Goal: Task Accomplishment & Management: Use online tool/utility

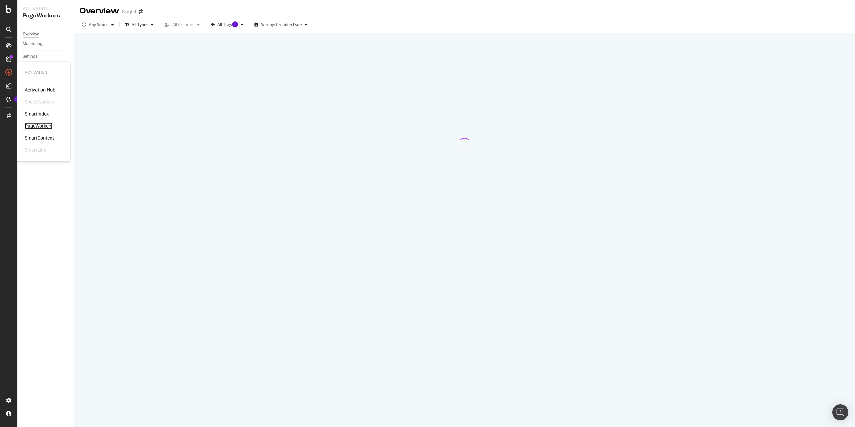
click at [41, 125] on div "PageWorkers" at bounding box center [39, 126] width 28 height 7
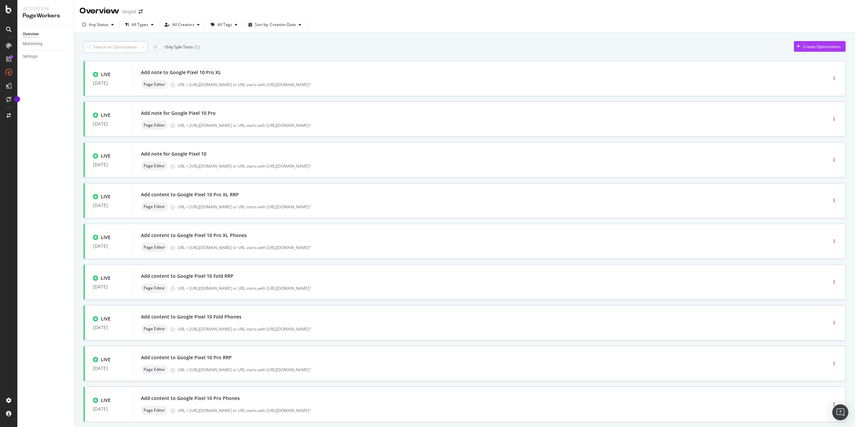
click at [124, 49] on input at bounding box center [115, 47] width 64 height 12
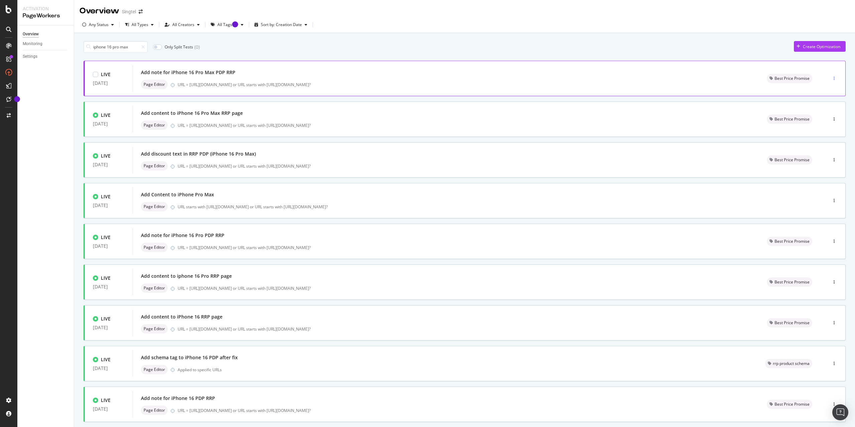
click at [833, 77] on icon "button" at bounding box center [833, 78] width 1 height 4
click at [815, 91] on div "Edit" at bounding box center [817, 90] width 31 height 8
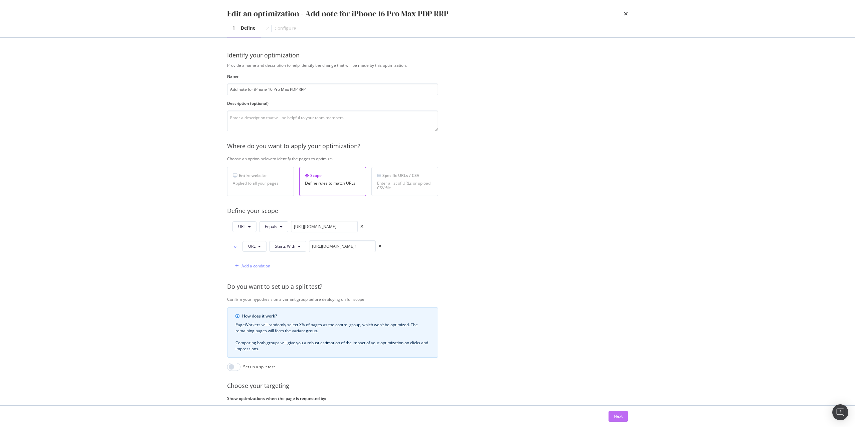
click at [621, 417] on div "Next" at bounding box center [618, 416] width 9 height 6
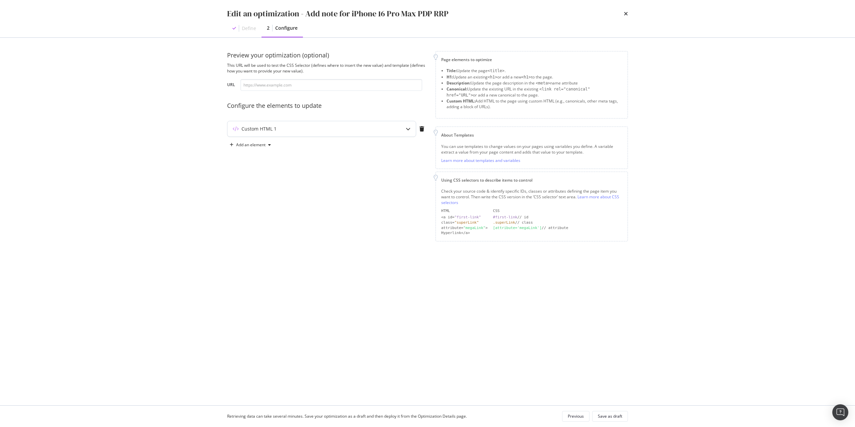
click at [343, 123] on div "Custom HTML 1" at bounding box center [321, 128] width 188 height 15
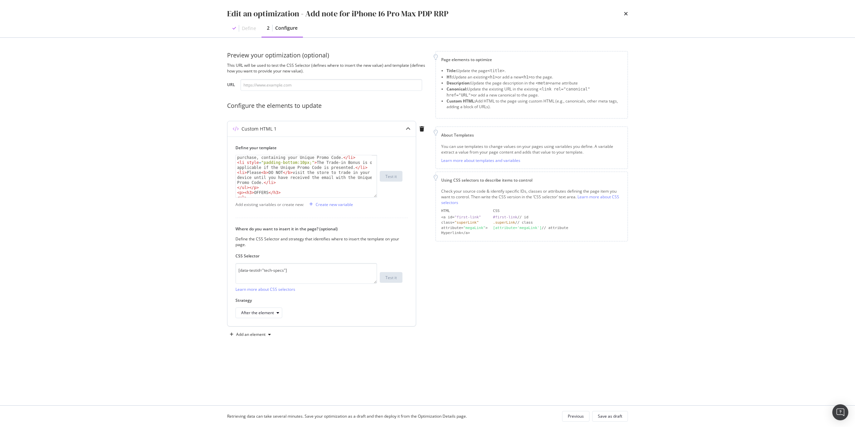
scroll to position [60, 0]
click at [323, 181] on div "< li > Please < b > DO NOT </ b > visit the store to trade in your device until…" at bounding box center [304, 186] width 137 height 72
type textarea "<li style="padding-bottom:10px;"><b>$300 OFF will be eligible for both Full Pri…"
click at [606, 415] on div "Save as draft" at bounding box center [610, 416] width 24 height 6
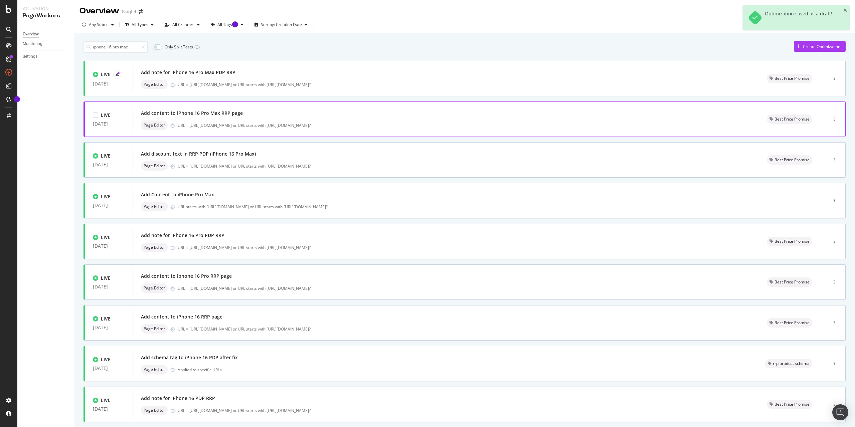
click at [825, 118] on div at bounding box center [834, 119] width 22 height 13
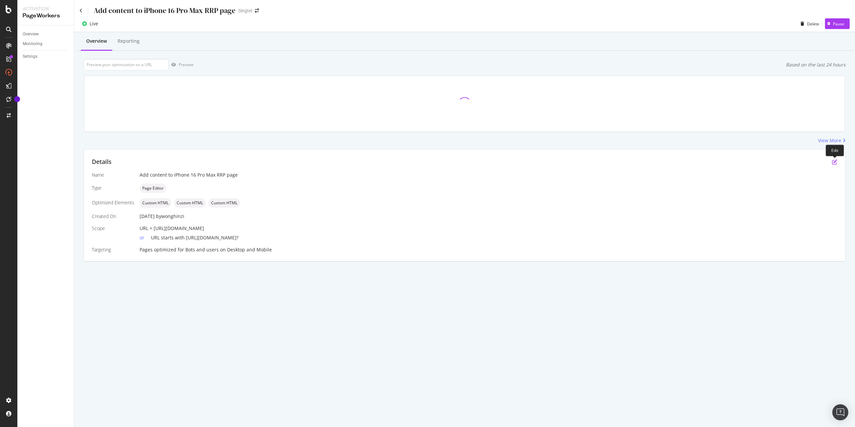
click at [834, 163] on icon "pen-to-square" at bounding box center [834, 161] width 5 height 5
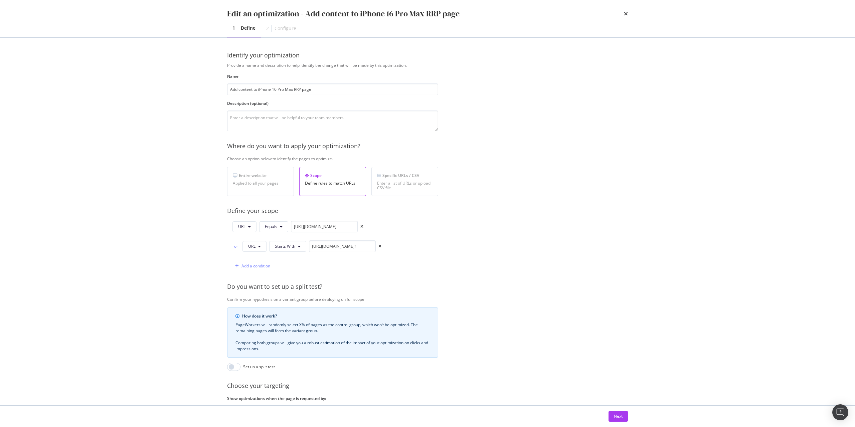
drag, startPoint x: 615, startPoint y: 418, endPoint x: 606, endPoint y: 401, distance: 19.4
click at [615, 418] on div "Next" at bounding box center [618, 416] width 9 height 6
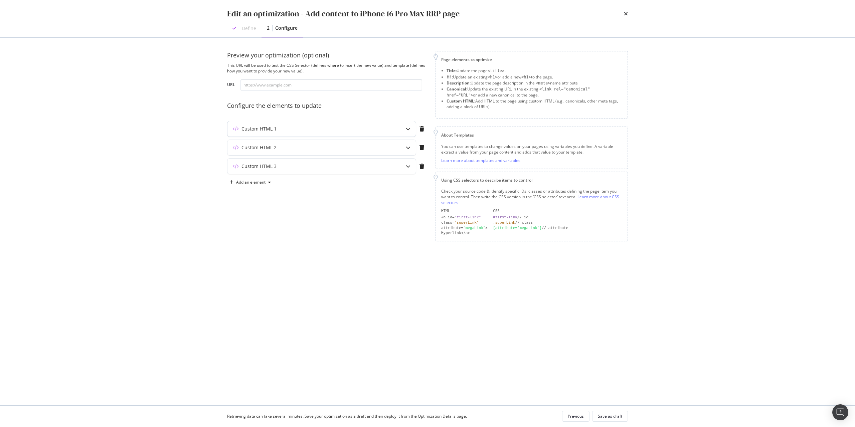
click at [370, 125] on div "Custom HTML 1" at bounding box center [321, 128] width 188 height 15
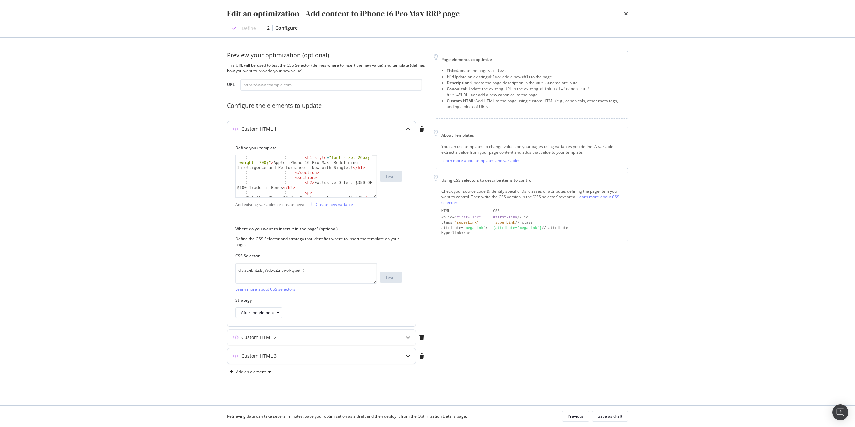
scroll to position [40, 0]
drag, startPoint x: 353, startPoint y: 183, endPoint x: 357, endPoint y: 186, distance: 5.0
click at [353, 183] on div "< h1 style = "font-size: 26px; font -weight: 700;" > Apple iPhone 16 Pro Max: R…" at bounding box center [304, 193] width 137 height 77
click at [341, 181] on div "< section > < h2 > Exclusive Offer: $300 OFF + $100 Trade-in Bonus </ h2 > < p …" at bounding box center [304, 181] width 137 height 52
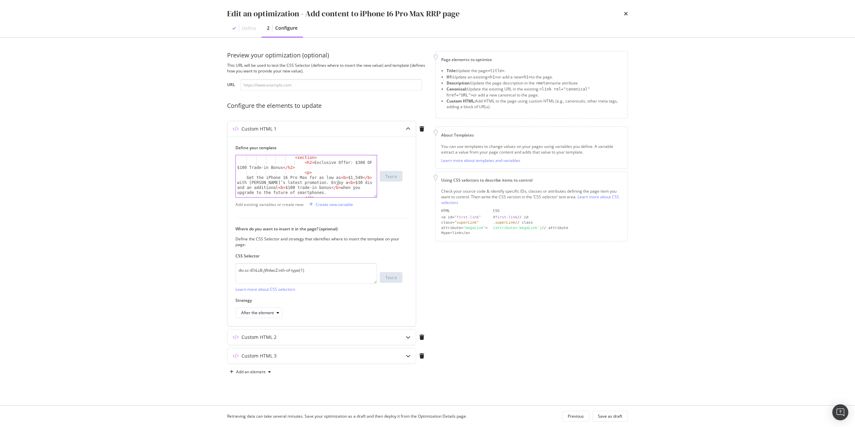
scroll to position [0, 19]
drag, startPoint x: 354, startPoint y: 176, endPoint x: 359, endPoint y: 180, distance: 6.4
click at [354, 176] on div "< section > < h2 > Exclusive Offer: $300 OFF + $100 Trade-in Bonus </ h2 > < p …" at bounding box center [304, 181] width 137 height 52
click at [327, 176] on div "< h2 > Singtel’s Best Price Promise : Premium Savings on the iPhone 16 Pro Max …" at bounding box center [304, 178] width 137 height 57
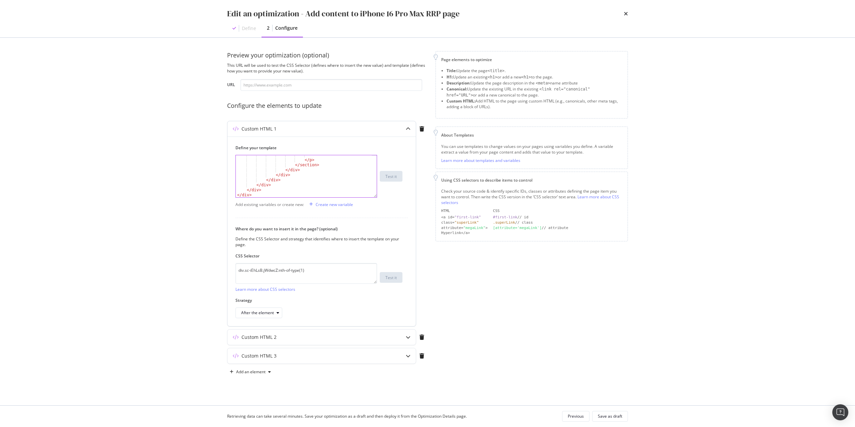
scroll to position [874, 0]
type textarea "Elevate your smartphone experience with Singtel’s unmatched value offer and enj…"
click at [612, 414] on div "Save as draft" at bounding box center [610, 416] width 24 height 6
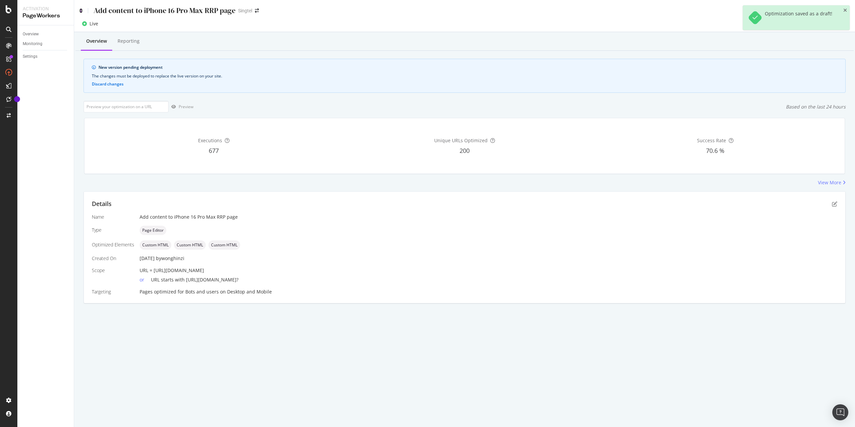
click at [81, 10] on icon at bounding box center [80, 10] width 3 height 5
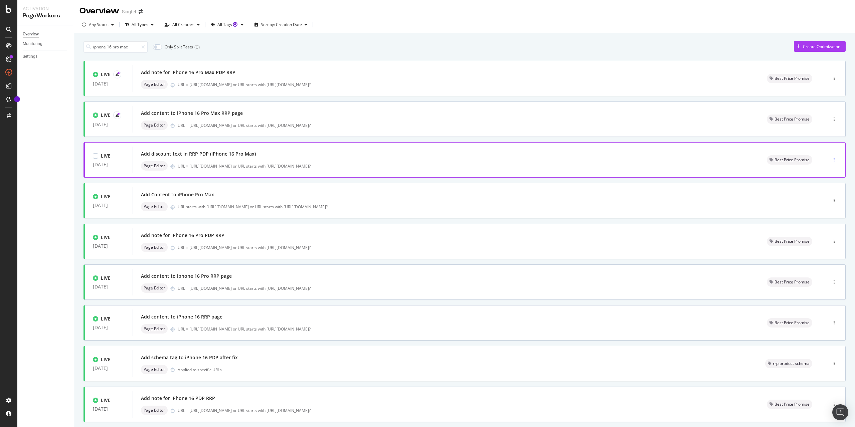
click at [831, 161] on div "button" at bounding box center [834, 160] width 6 height 4
click at [819, 171] on div "Edit" at bounding box center [818, 172] width 7 height 6
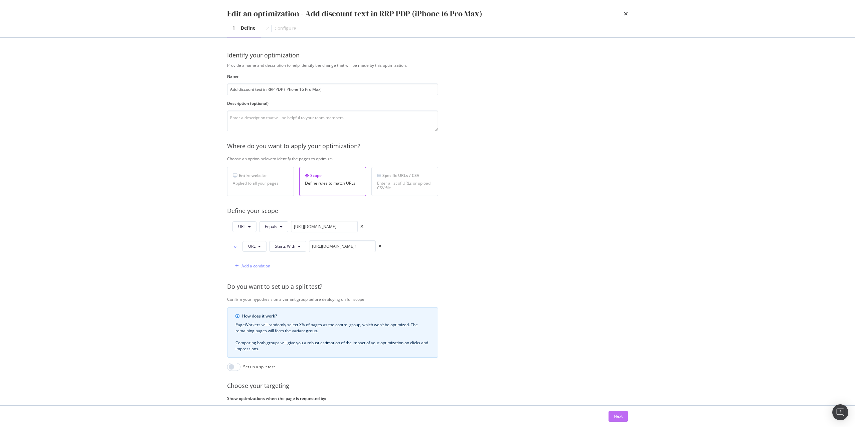
click at [616, 418] on div "Next" at bounding box center [618, 416] width 9 height 6
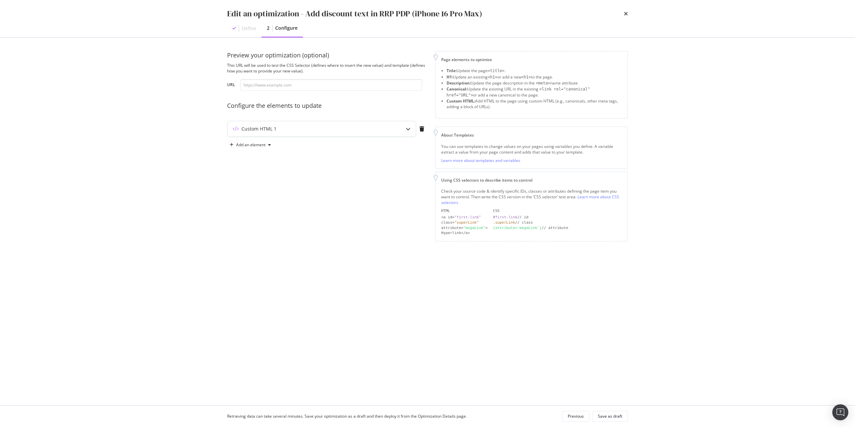
drag, startPoint x: 325, startPoint y: 128, endPoint x: 324, endPoint y: 134, distance: 5.9
click at [325, 129] on div "Custom HTML 1" at bounding box center [308, 129] width 162 height 7
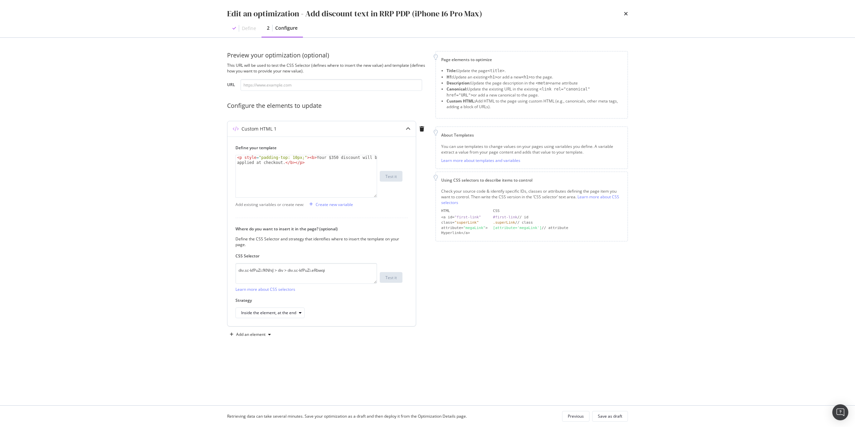
click at [326, 158] on div "< p style = "padding-top: 10px;" > < b > Your $350 discount will be applied at …" at bounding box center [307, 186] width 142 height 62
type textarea "<p style="padding-top: 10px;"><b>Your $300 discount will be applied at checkout…"
click at [613, 418] on div "Save as draft" at bounding box center [610, 416] width 24 height 6
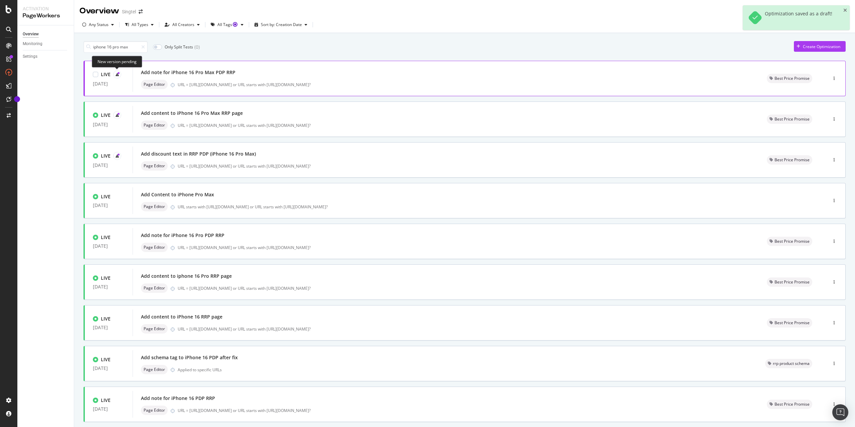
click at [120, 73] on div at bounding box center [117, 74] width 8 height 8
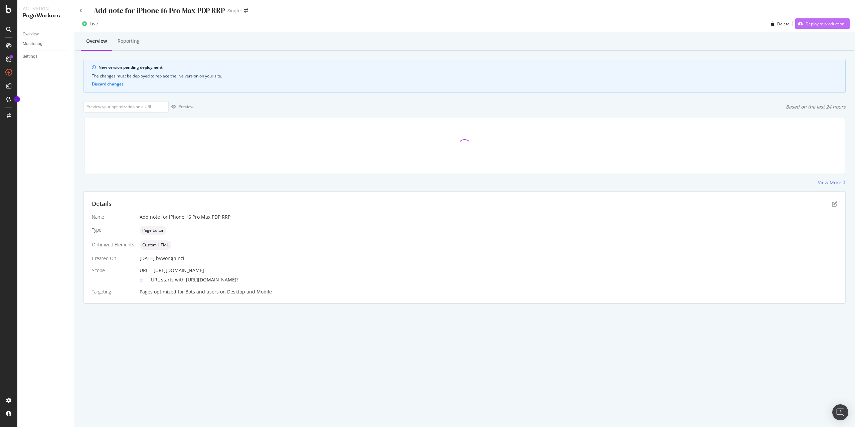
click at [837, 22] on div "Deploy to production" at bounding box center [824, 24] width 39 height 6
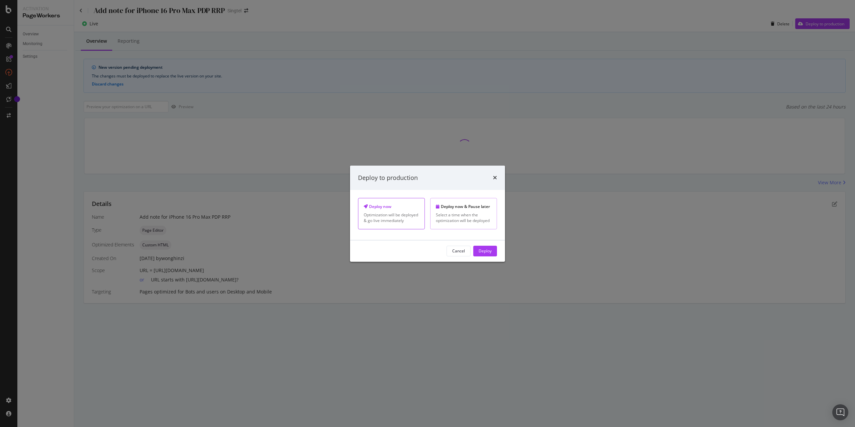
click at [484, 217] on div "Select a time when the optimization will be deployed" at bounding box center [463, 217] width 55 height 11
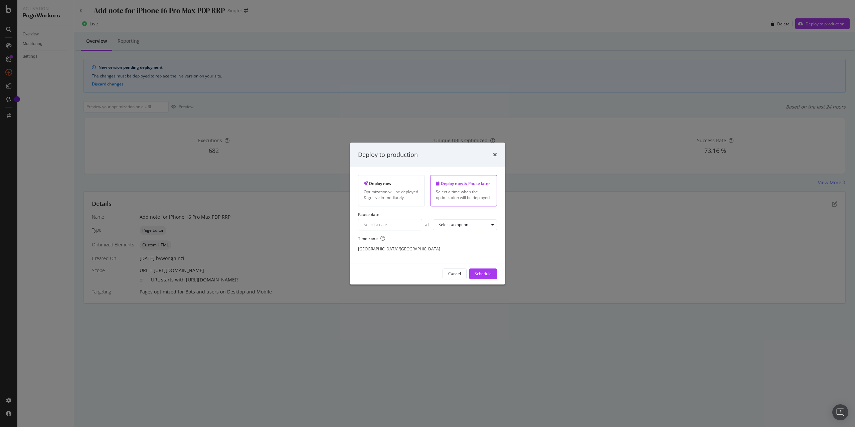
drag, startPoint x: 429, startPoint y: 223, endPoint x: 451, endPoint y: 160, distance: 66.5
click at [451, 157] on div "Deploy to production" at bounding box center [427, 155] width 139 height 9
click at [411, 226] on input "Select a date" at bounding box center [389, 224] width 63 height 11
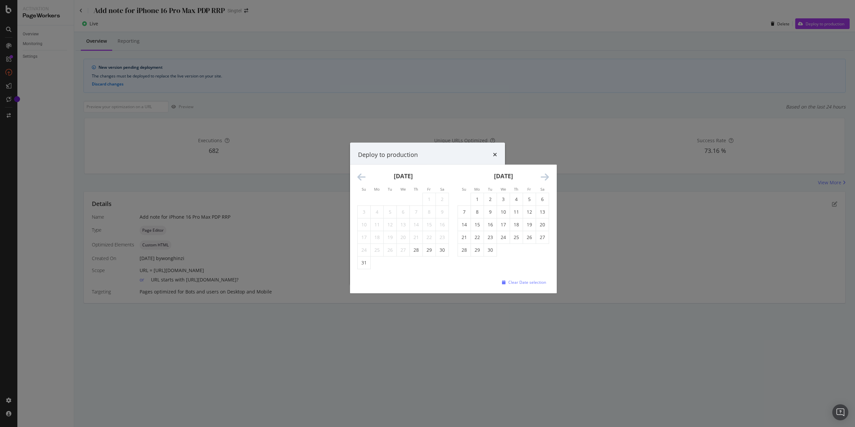
click at [449, 150] on div "Deploy to production" at bounding box center [427, 155] width 155 height 25
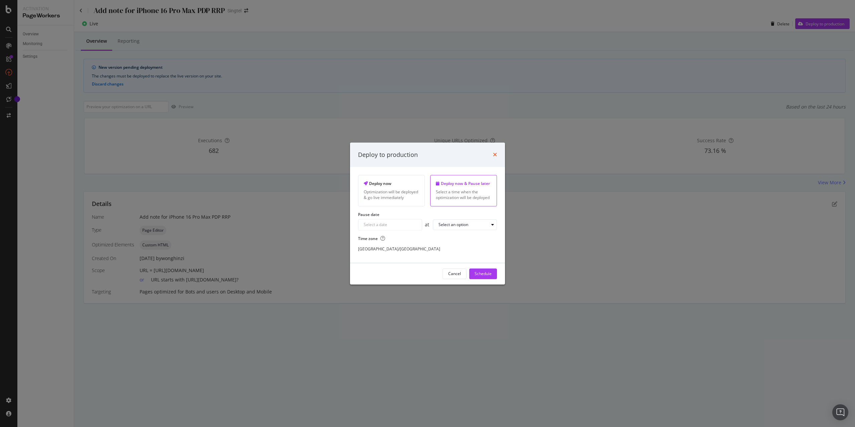
click at [495, 155] on icon "times" at bounding box center [495, 154] width 4 height 5
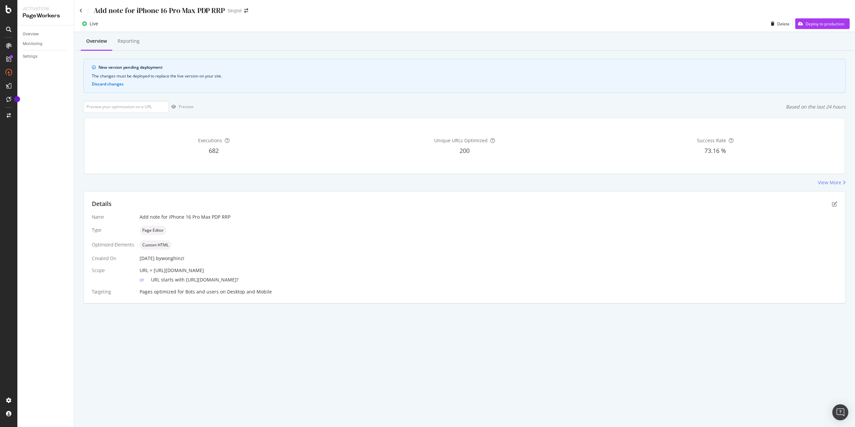
click at [78, 10] on div "Add note for iPhone 16 Pro Max PDP RRP Singtel" at bounding box center [464, 8] width 781 height 16
click at [82, 9] on div "Add note for iPhone 16 Pro Max PDP RRP" at bounding box center [151, 10] width 145 height 10
click at [81, 9] on icon at bounding box center [80, 10] width 3 height 5
